Goal: Transaction & Acquisition: Subscribe to service/newsletter

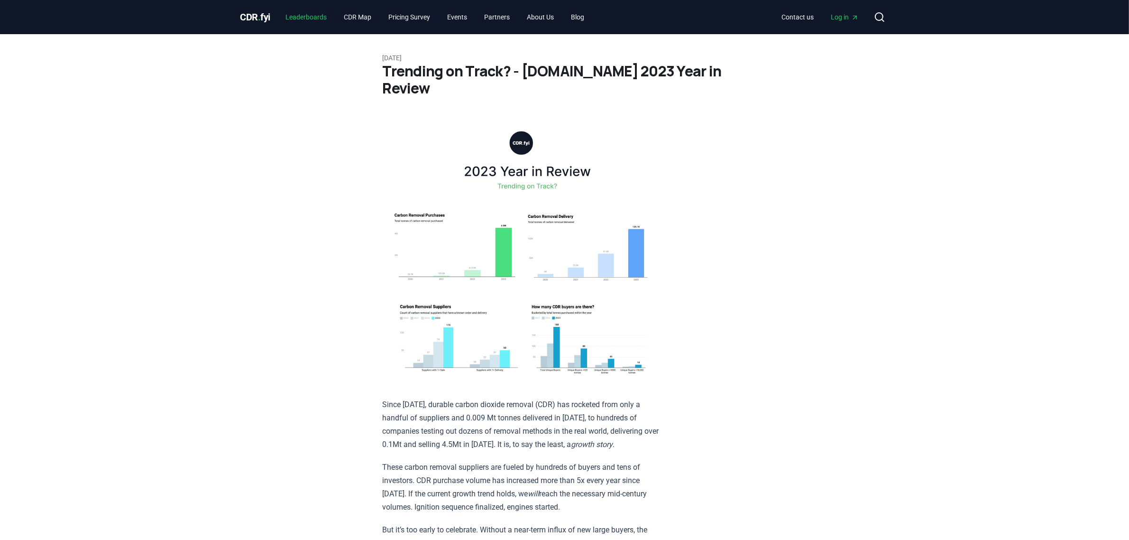
click at [302, 19] on link "Leaderboards" at bounding box center [306, 17] width 56 height 17
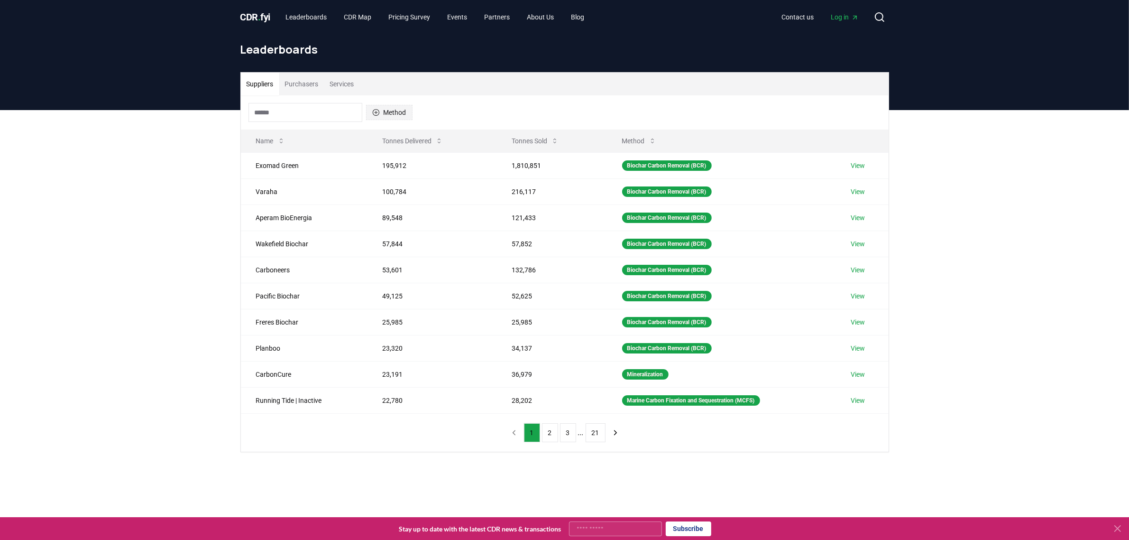
click at [396, 110] on button "Method" at bounding box center [389, 112] width 46 height 15
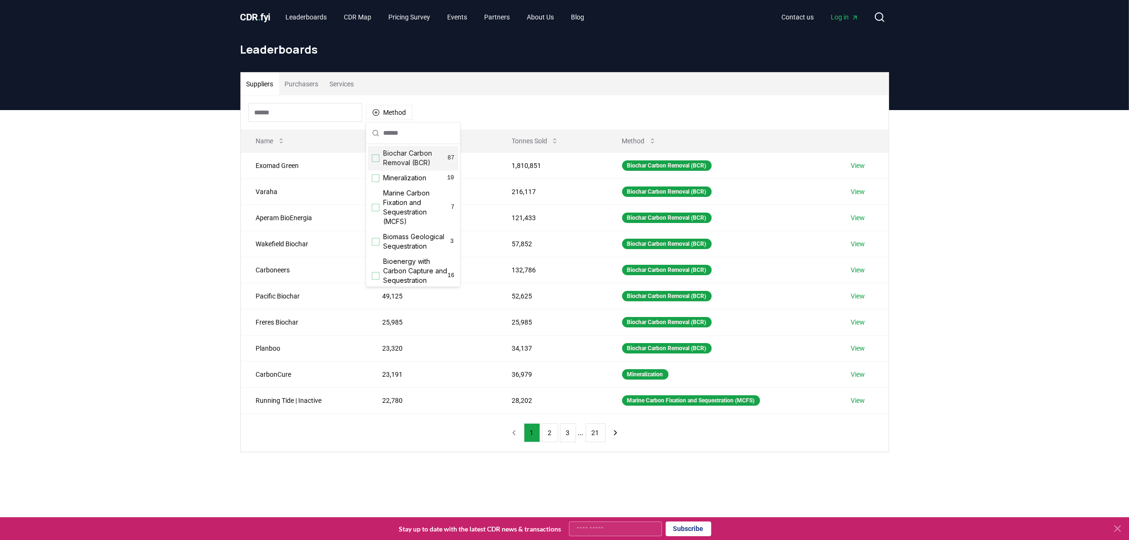
click at [375, 162] on div "Suggestions" at bounding box center [376, 159] width 8 height 8
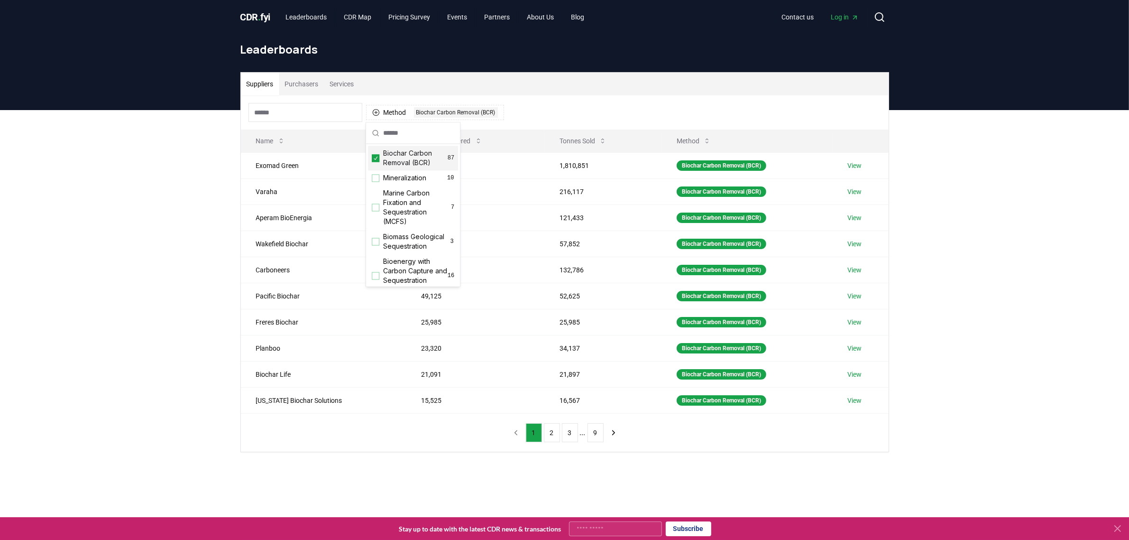
click at [223, 183] on div "Suppliers Purchasers Services Method 1 Biochar Carbon Removal (BCR) Name Tonnes…" at bounding box center [564, 300] width 1129 height 380
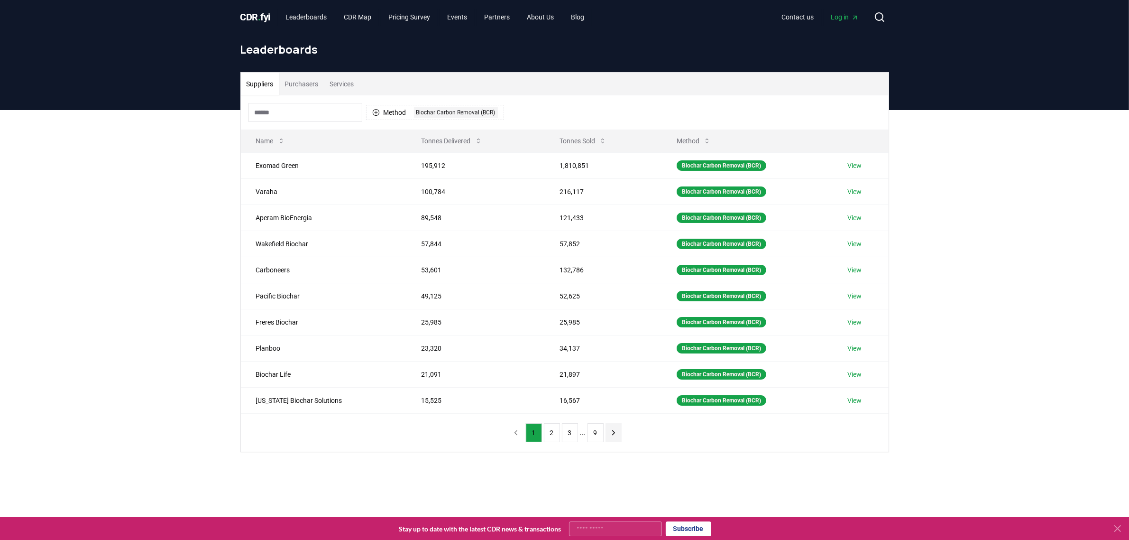
click at [611, 437] on icon "next page" at bounding box center [613, 432] width 9 height 9
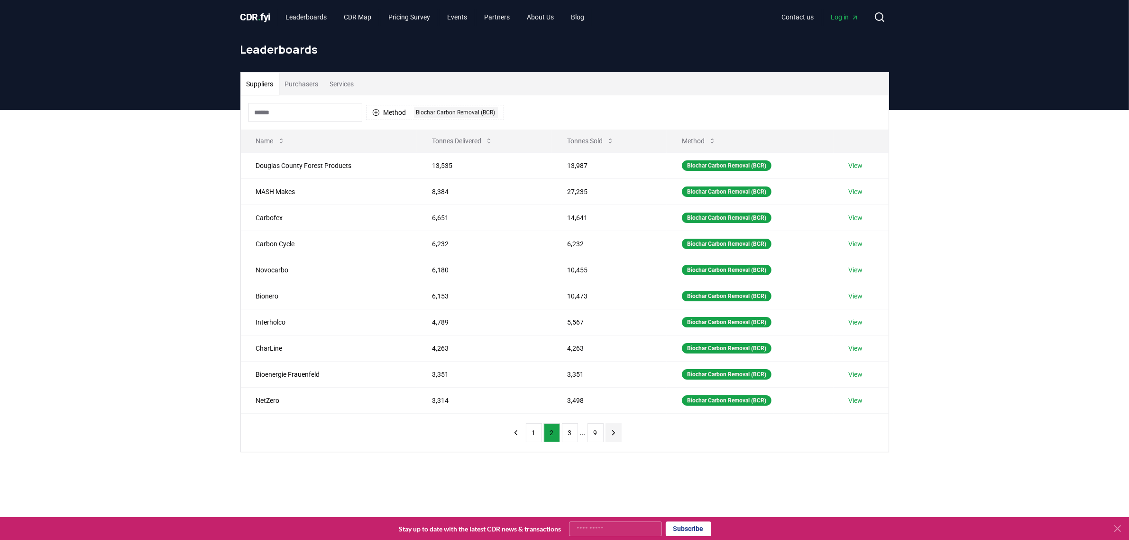
click at [611, 437] on icon "next page" at bounding box center [613, 432] width 9 height 9
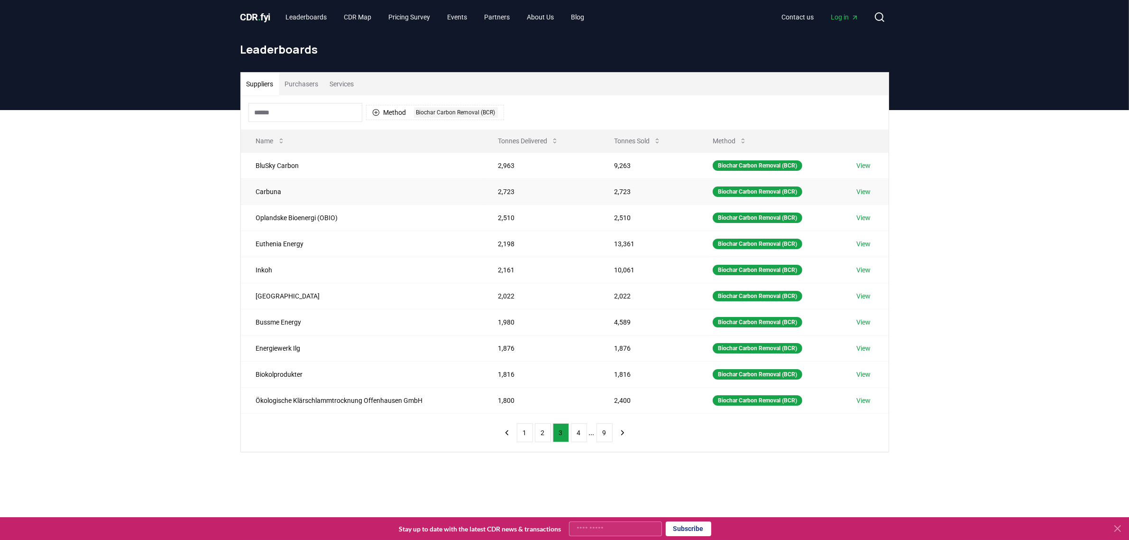
click at [864, 191] on link "View" at bounding box center [863, 191] width 14 height 9
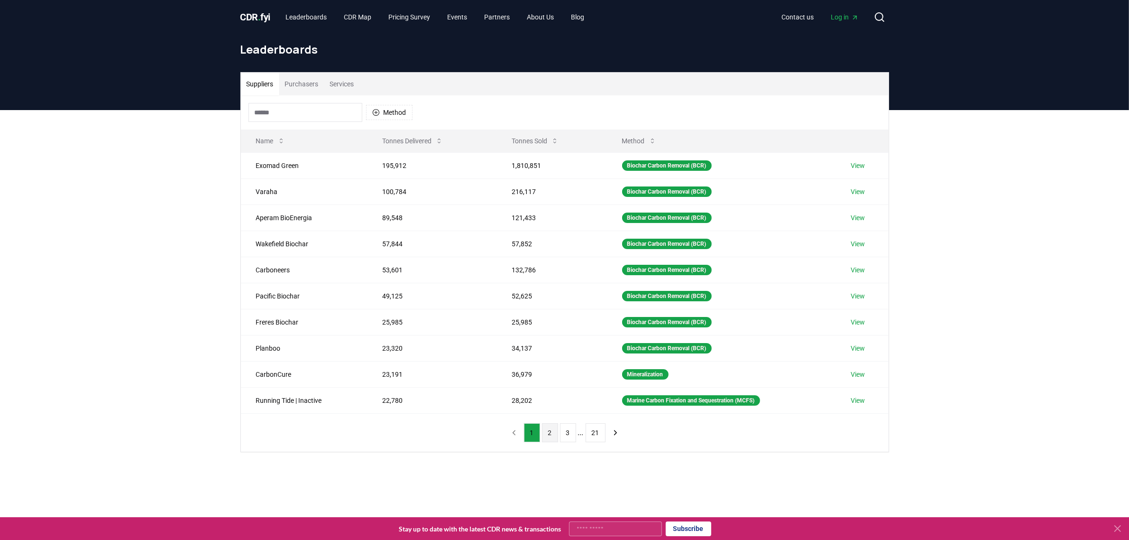
click at [551, 442] on button "2" at bounding box center [550, 432] width 16 height 19
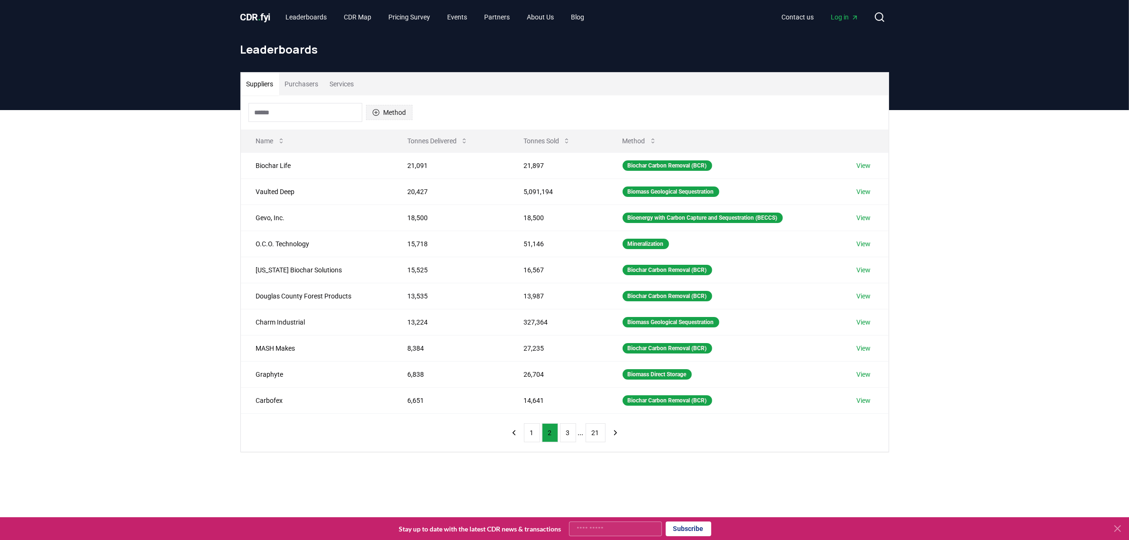
click at [385, 108] on button "Method" at bounding box center [389, 112] width 46 height 15
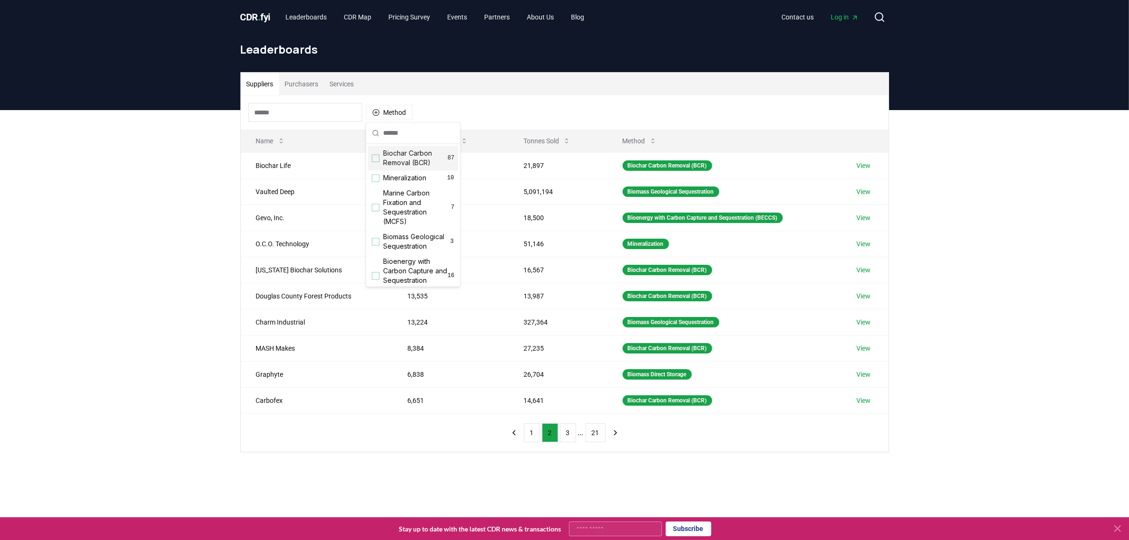
click at [407, 157] on span "Biochar Carbon Removal (BCR)" at bounding box center [415, 158] width 64 height 19
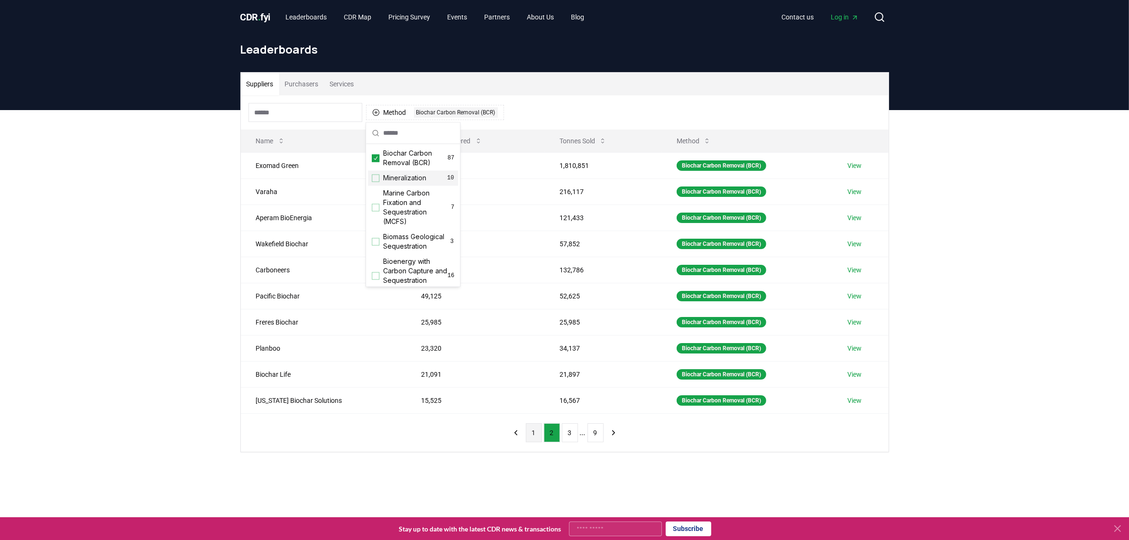
click at [535, 440] on button "1" at bounding box center [534, 432] width 16 height 19
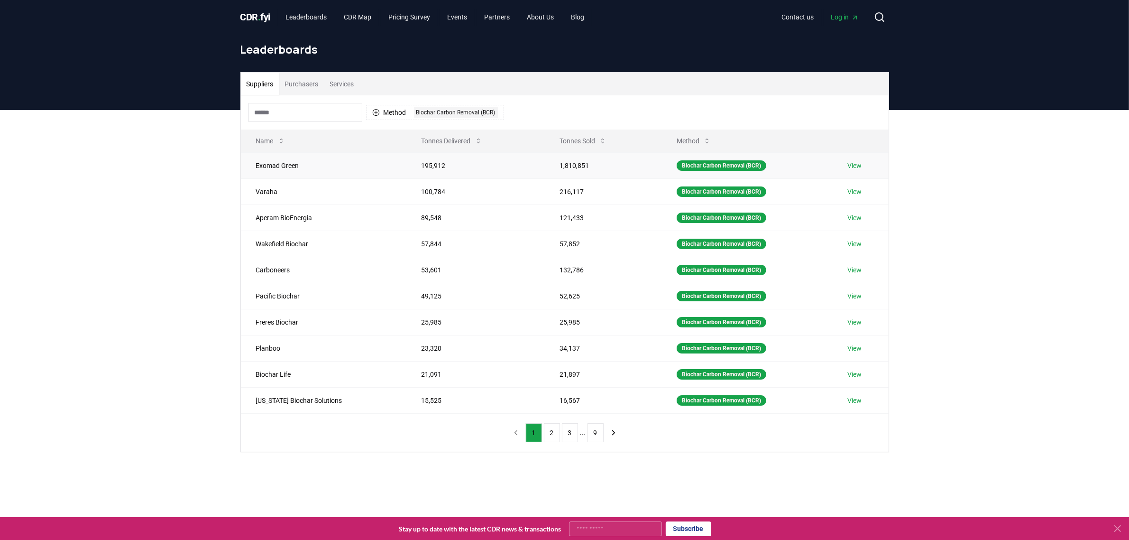
click at [855, 167] on link "View" at bounding box center [854, 165] width 14 height 9
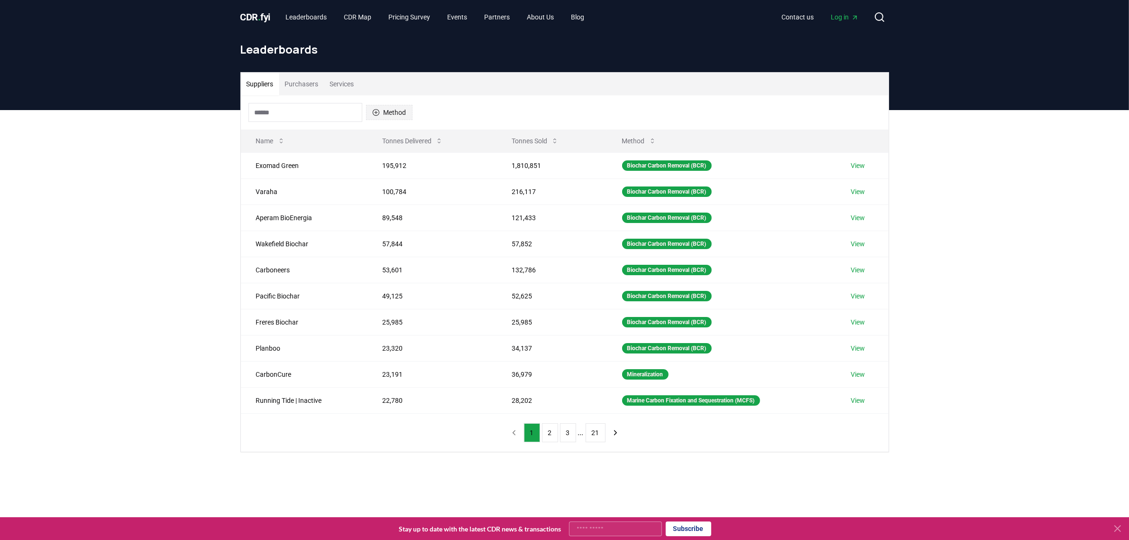
click at [392, 109] on button "Method" at bounding box center [389, 112] width 46 height 15
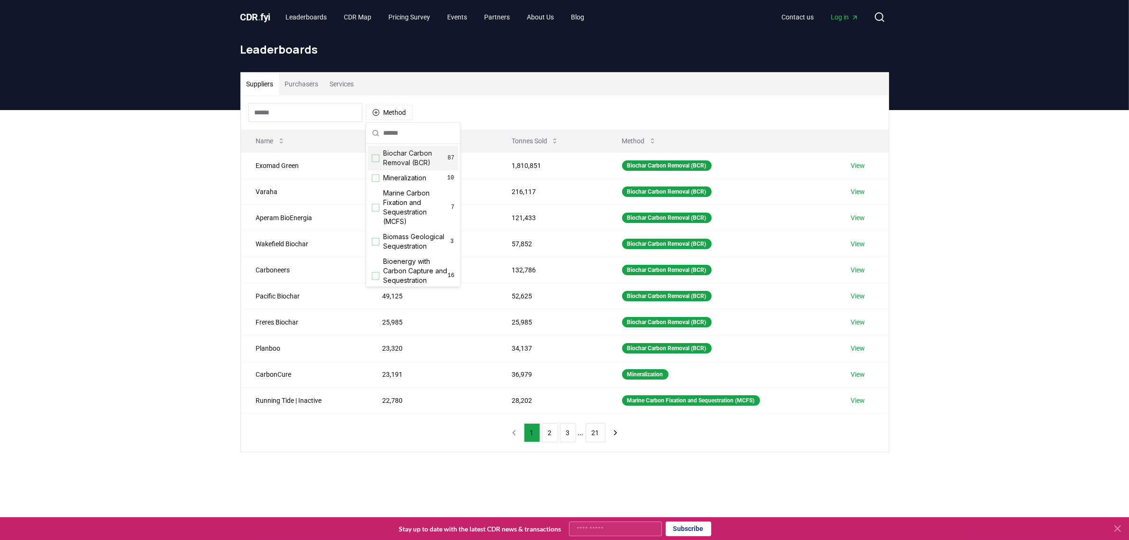
click at [402, 152] on span "Biochar Carbon Removal (BCR)" at bounding box center [415, 158] width 64 height 19
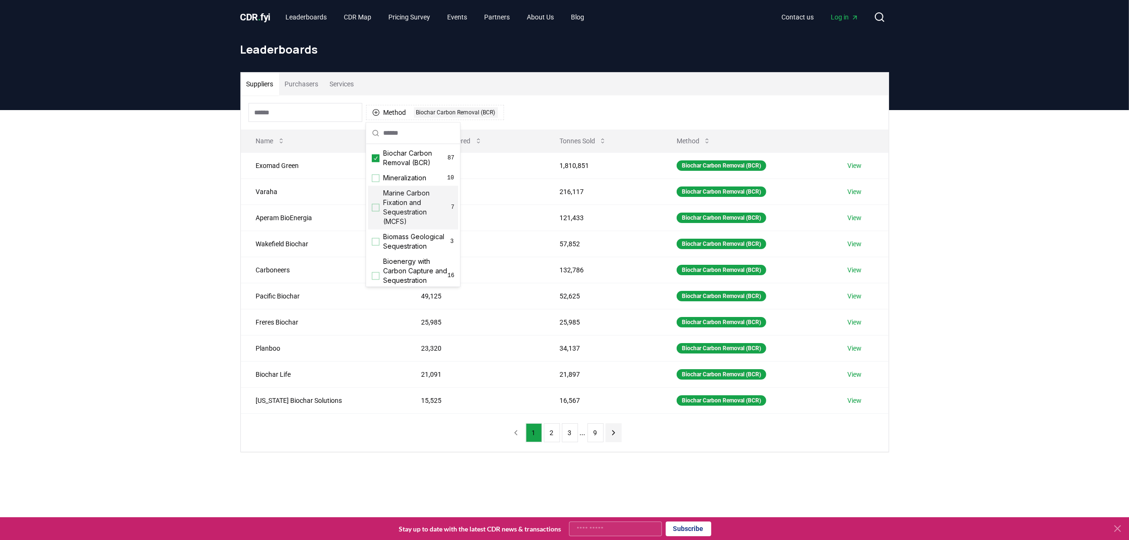
click at [616, 437] on icon "next page" at bounding box center [613, 432] width 9 height 9
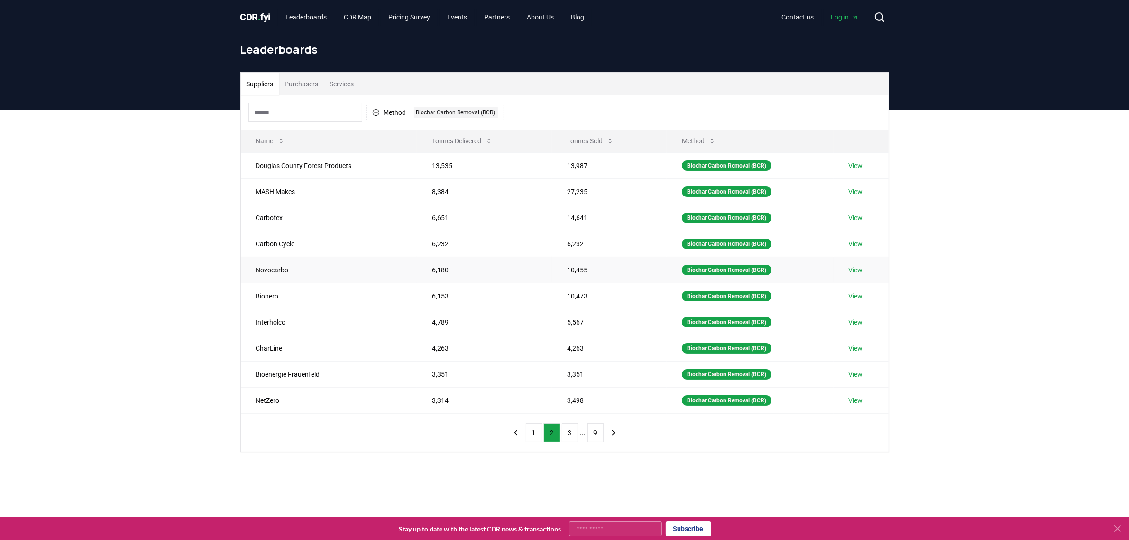
click at [858, 269] on link "View" at bounding box center [856, 269] width 14 height 9
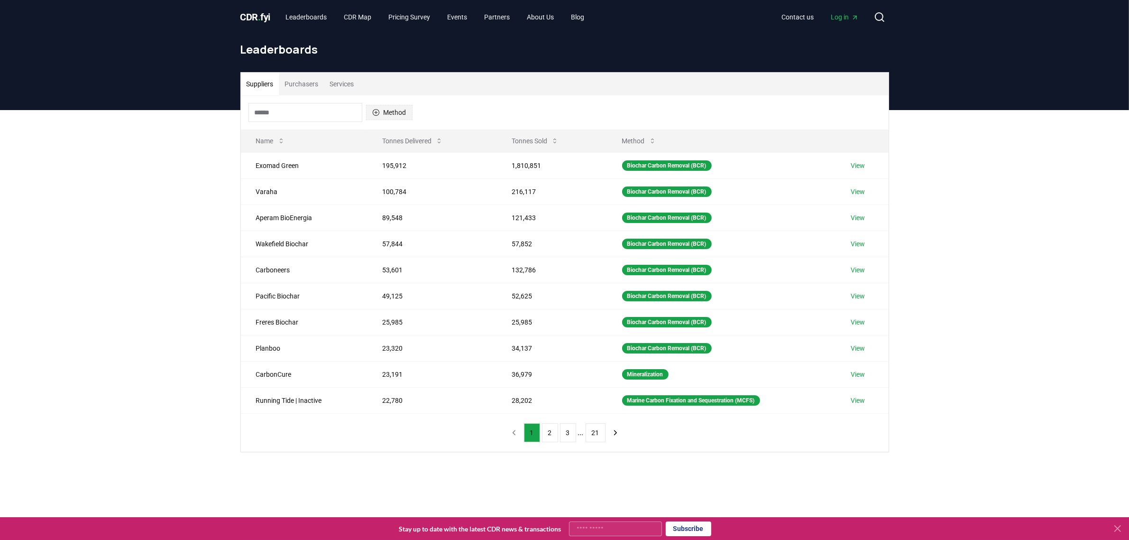
click at [409, 112] on button "Method" at bounding box center [389, 112] width 46 height 15
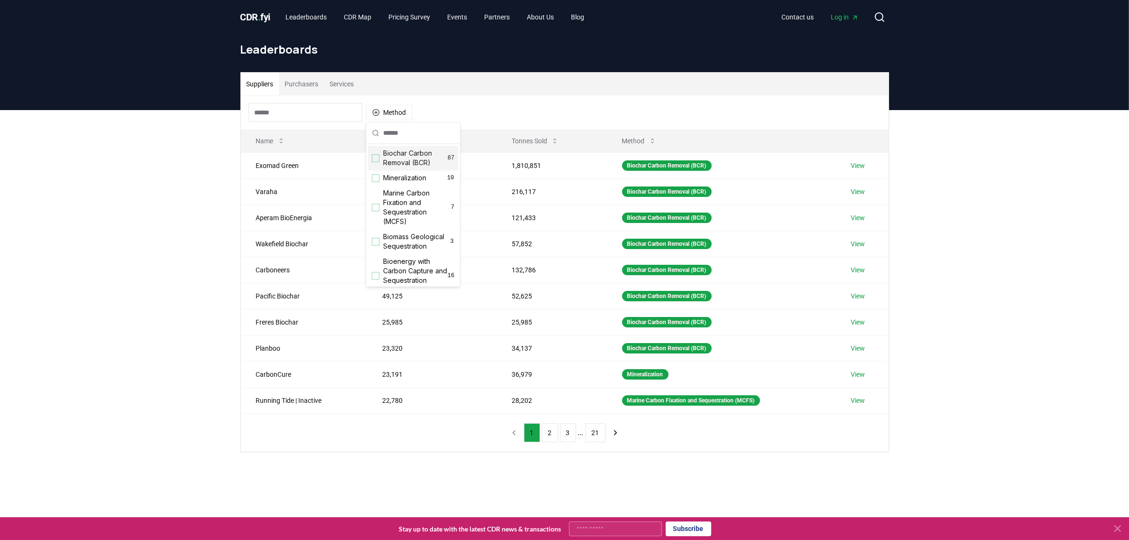
click at [395, 158] on span "Biochar Carbon Removal (BCR)" at bounding box center [415, 158] width 64 height 19
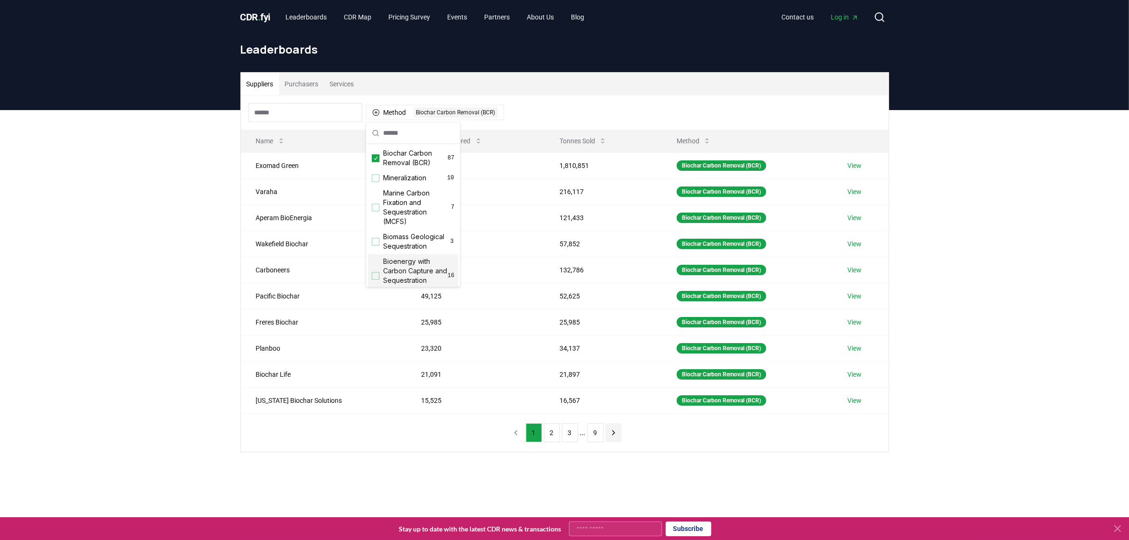
click at [616, 435] on icon "next page" at bounding box center [613, 432] width 9 height 9
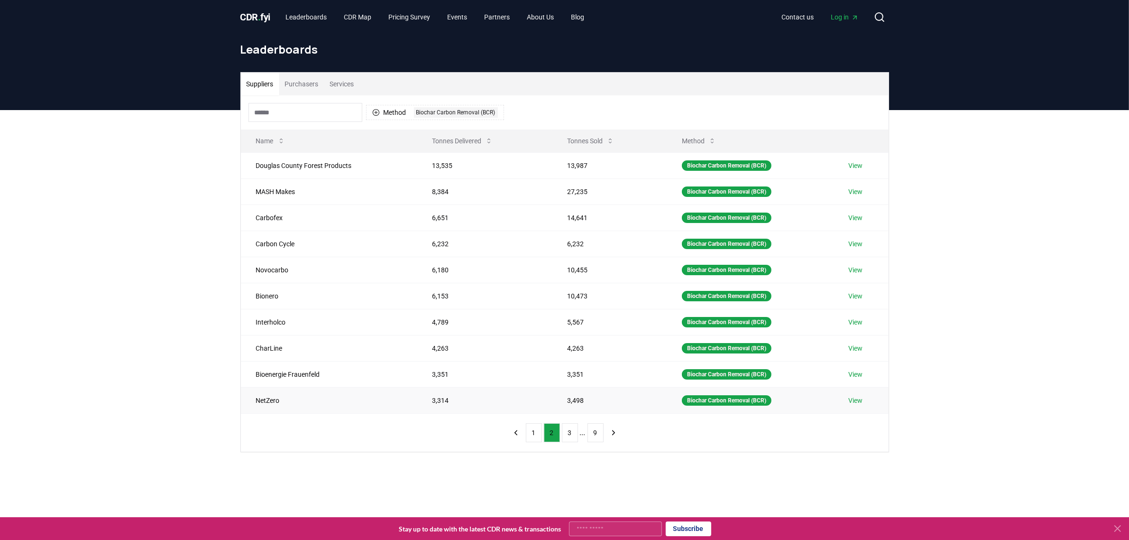
click at [857, 405] on link "View" at bounding box center [856, 399] width 14 height 9
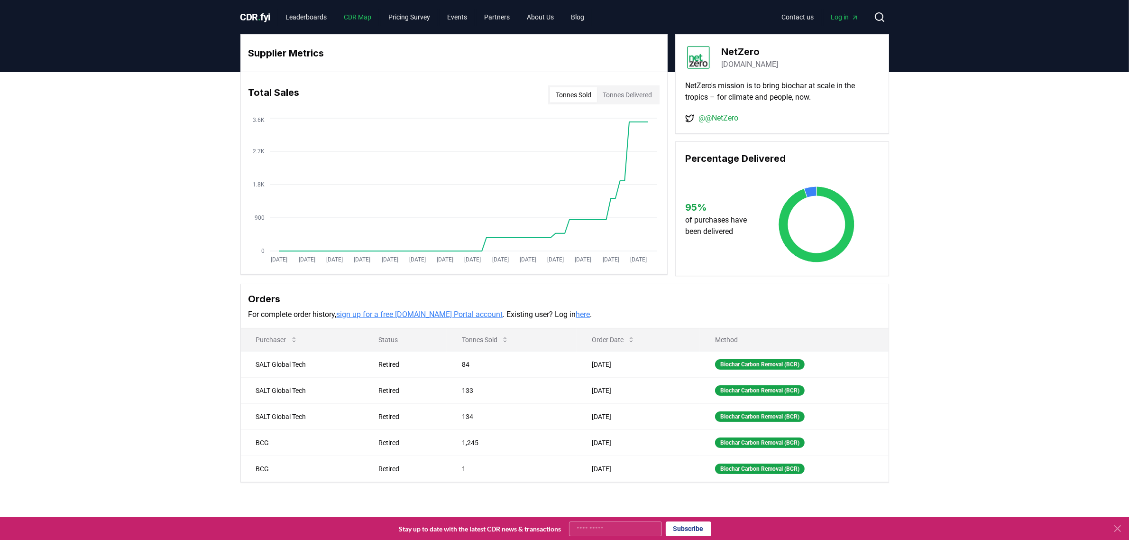
click at [357, 13] on link "CDR Map" at bounding box center [357, 17] width 43 height 17
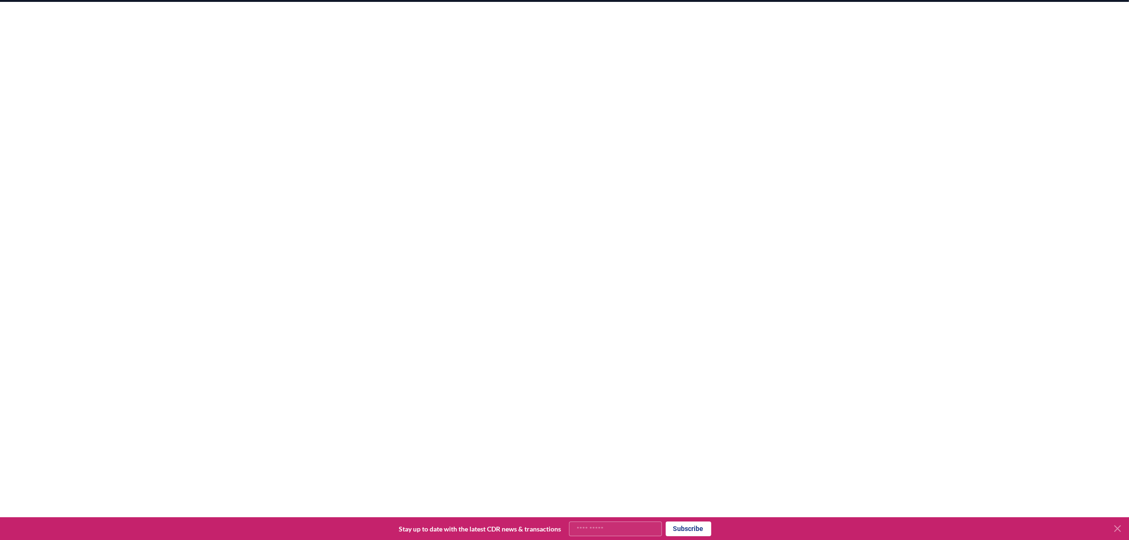
scroll to position [119, 0]
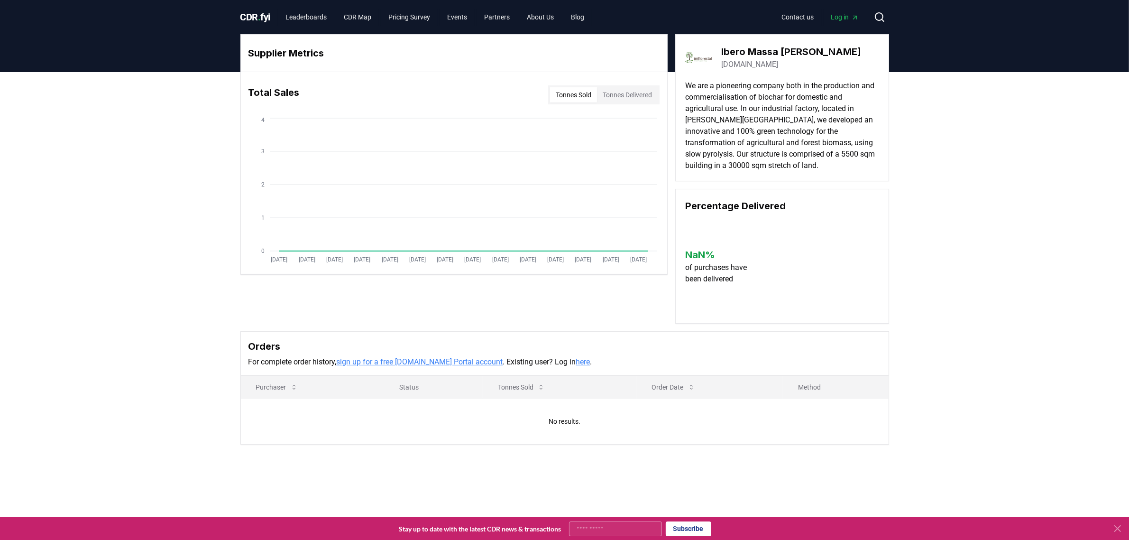
click at [747, 65] on link "[DOMAIN_NAME]" at bounding box center [749, 64] width 57 height 11
drag, startPoint x: 722, startPoint y: 52, endPoint x: 847, endPoint y: 58, distance: 125.3
click at [847, 57] on div "Ibero Massa Florestal, S.A. imflorestal.com" at bounding box center [782, 57] width 194 height 27
copy h3 "Ibero Massa Florestal, S.A."
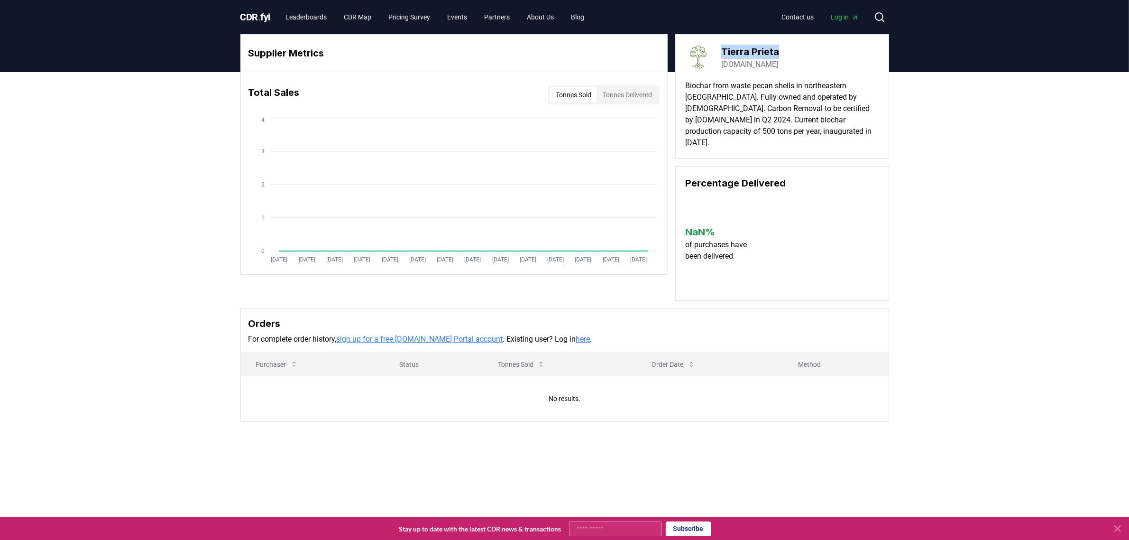
drag, startPoint x: 722, startPoint y: 51, endPoint x: 787, endPoint y: 50, distance: 65.0
click at [787, 50] on div "Tierra Prieta [DOMAIN_NAME]" at bounding box center [782, 57] width 194 height 27
copy h3 "Tierra Prieta"
click at [314, 15] on link "Leaderboards" at bounding box center [306, 17] width 56 height 17
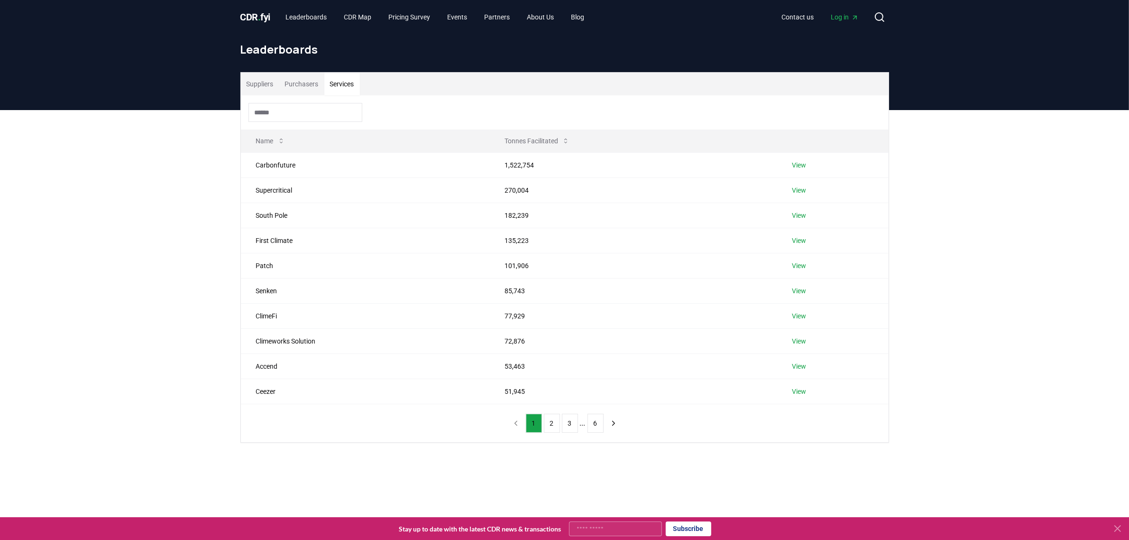
click at [354, 81] on button "Services" at bounding box center [342, 84] width 36 height 23
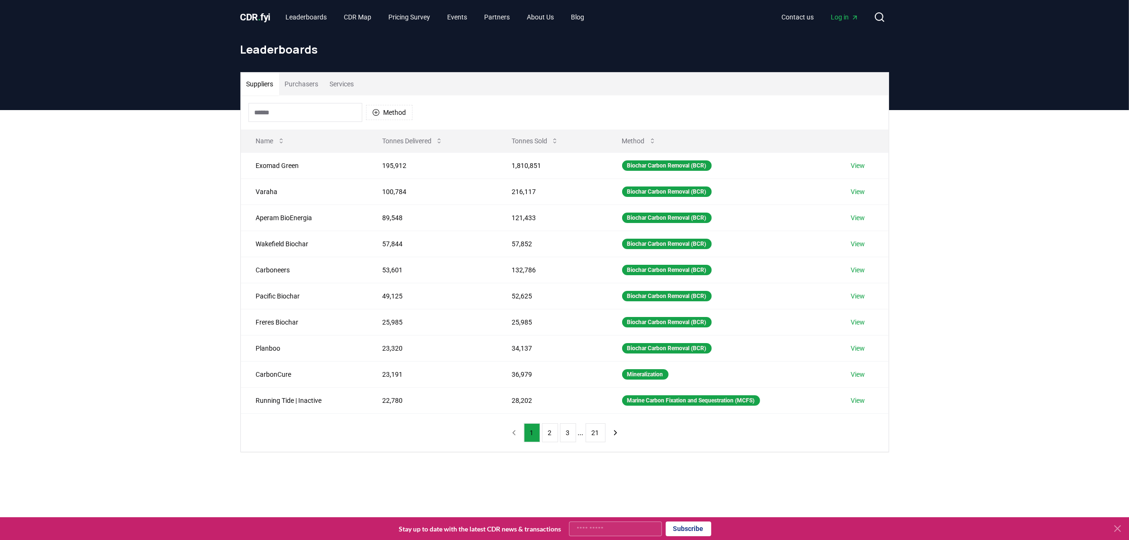
click at [252, 79] on button "Suppliers" at bounding box center [260, 84] width 38 height 23
click at [418, 15] on link "Pricing Survey" at bounding box center [409, 17] width 57 height 17
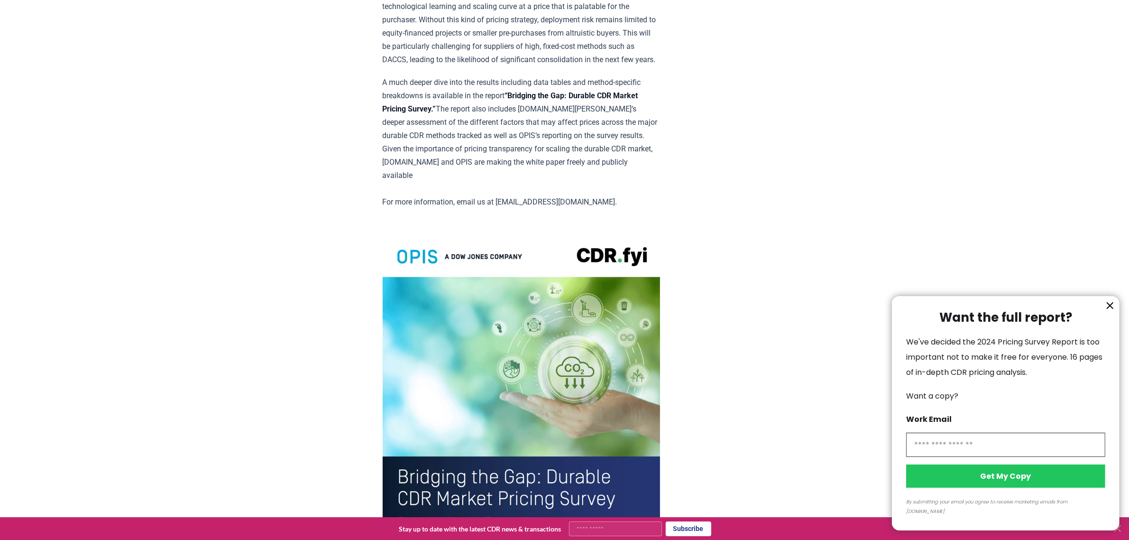
scroll to position [1897, 0]
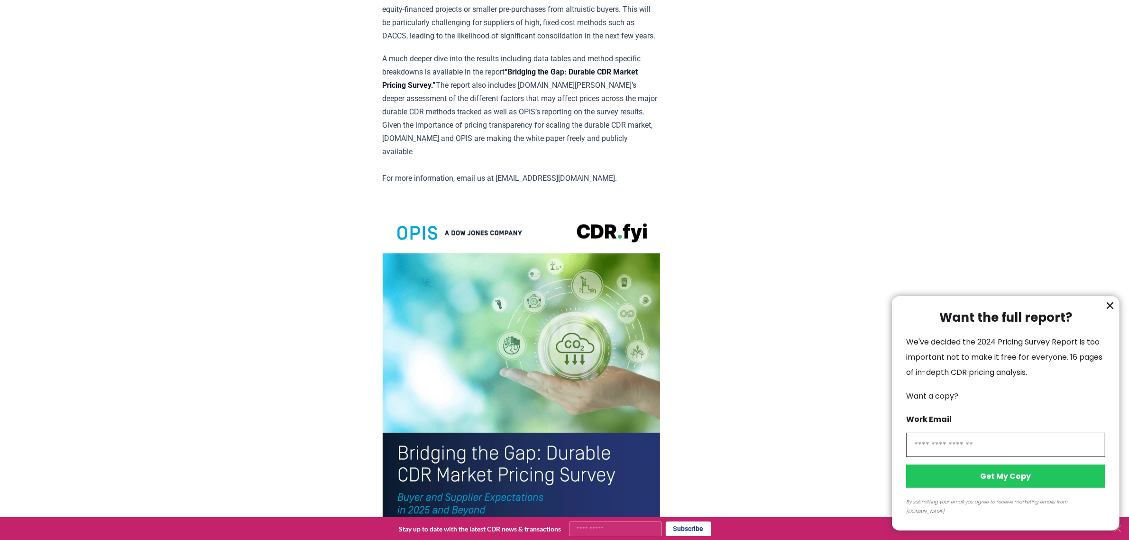
click at [930, 450] on input "information" at bounding box center [1005, 444] width 199 height 24
type input "**********"
click at [953, 482] on button "Get My Copy" at bounding box center [1005, 475] width 199 height 23
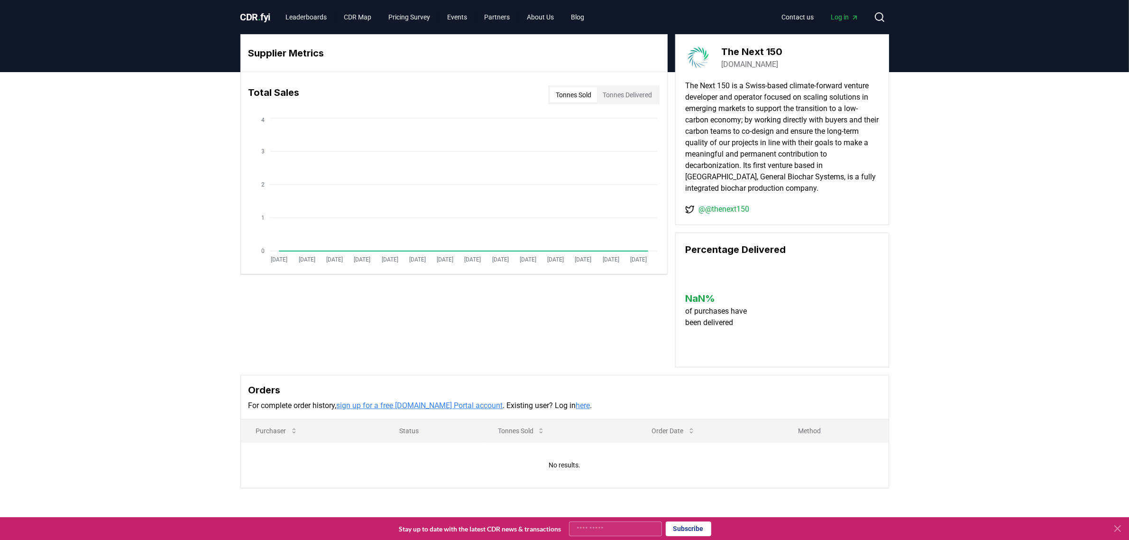
click at [760, 63] on link "thenext150.com" at bounding box center [749, 64] width 57 height 11
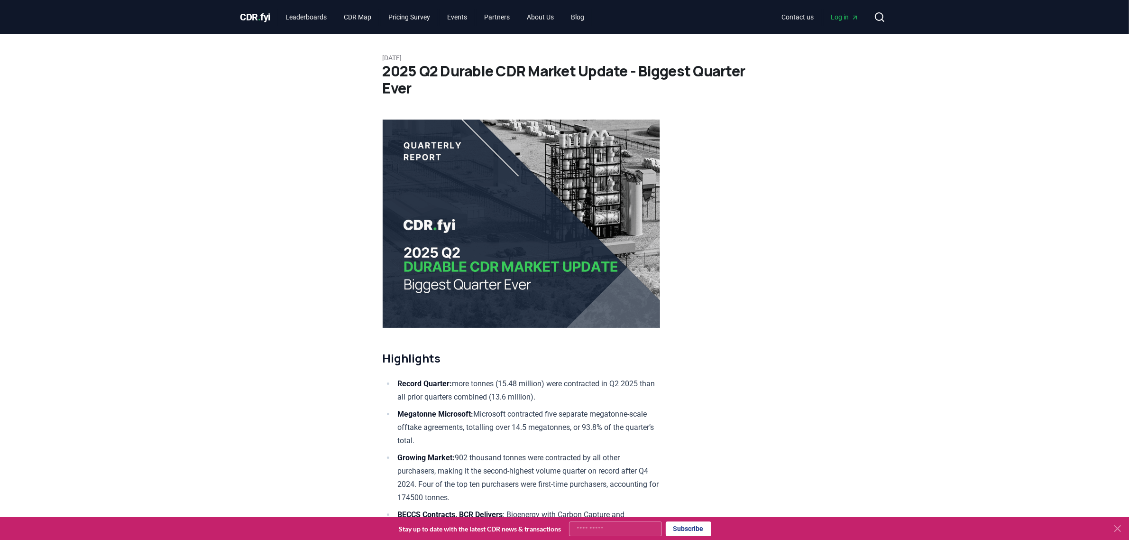
drag, startPoint x: 684, startPoint y: 174, endPoint x: 658, endPoint y: 196, distance: 34.7
